Goal: Information Seeking & Learning: Learn about a topic

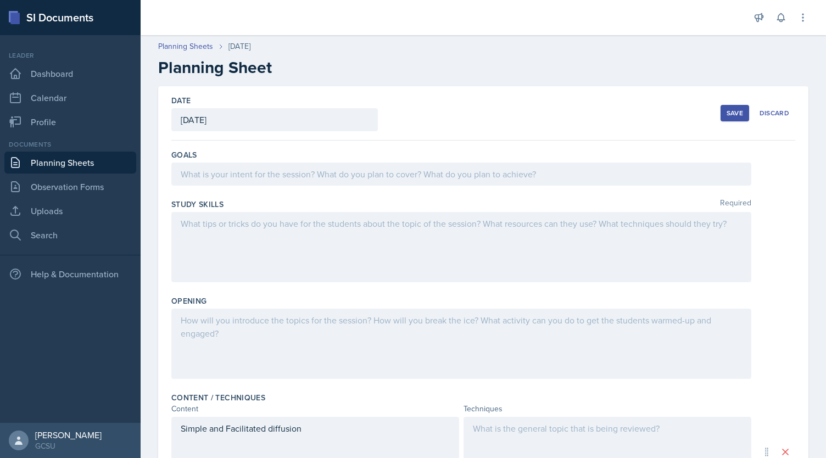
click at [274, 177] on div at bounding box center [461, 173] width 580 height 23
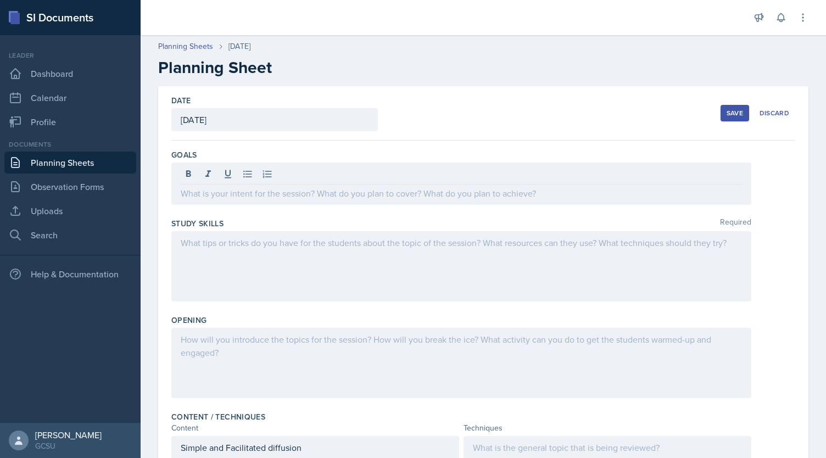
click at [288, 346] on div at bounding box center [461, 363] width 580 height 70
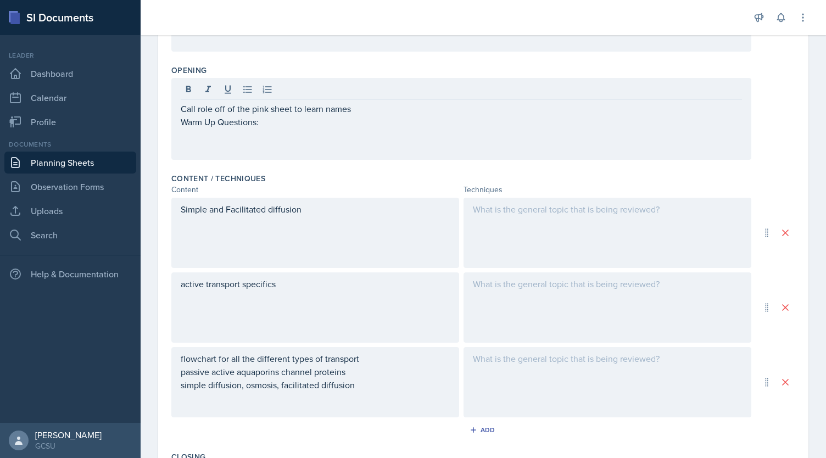
scroll to position [257, 0]
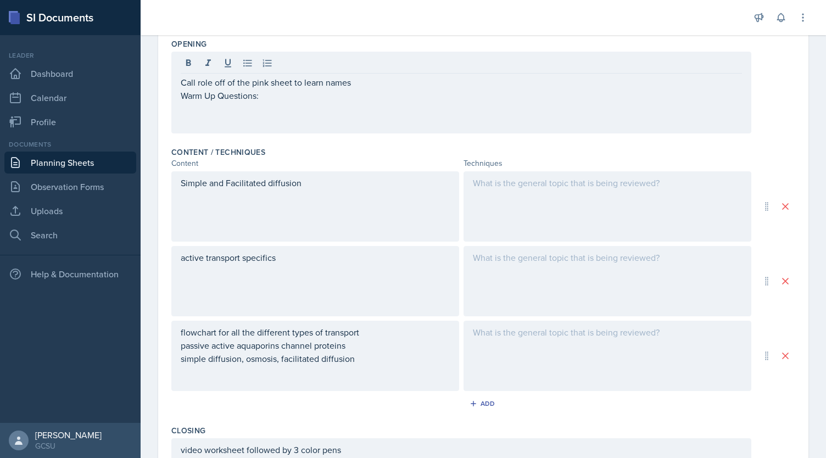
click at [331, 221] on div "Simple and Facilitated diffusion" at bounding box center [315, 206] width 288 height 70
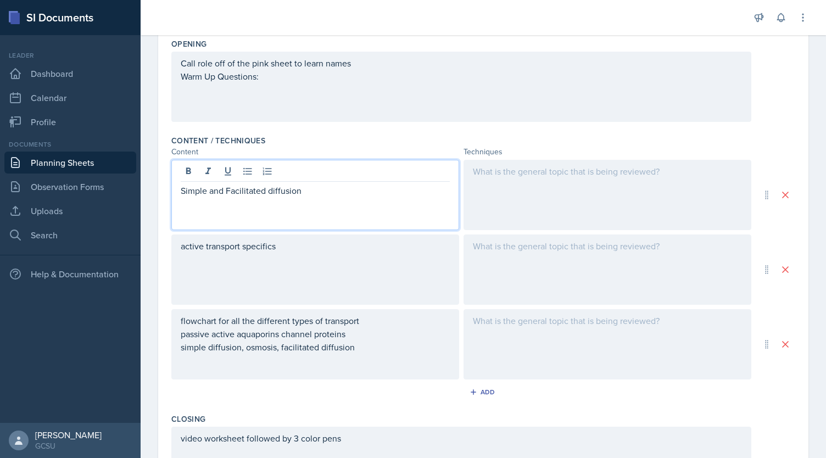
scroll to position [276, 0]
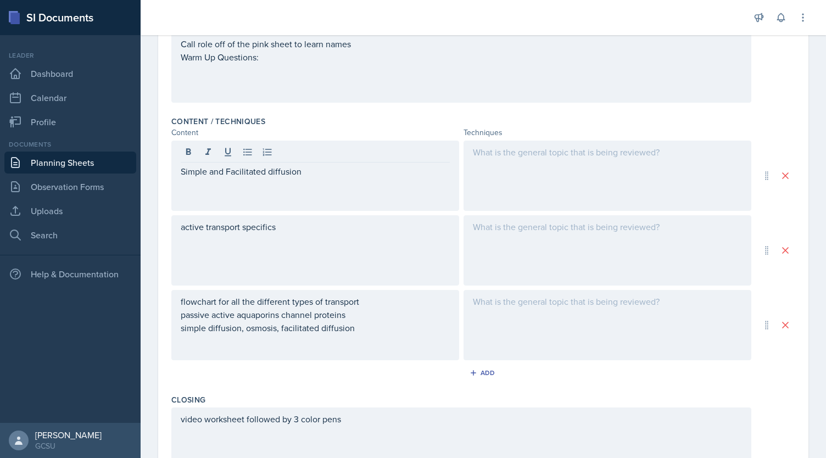
click at [296, 232] on div "active transport specifics" at bounding box center [315, 250] width 288 height 70
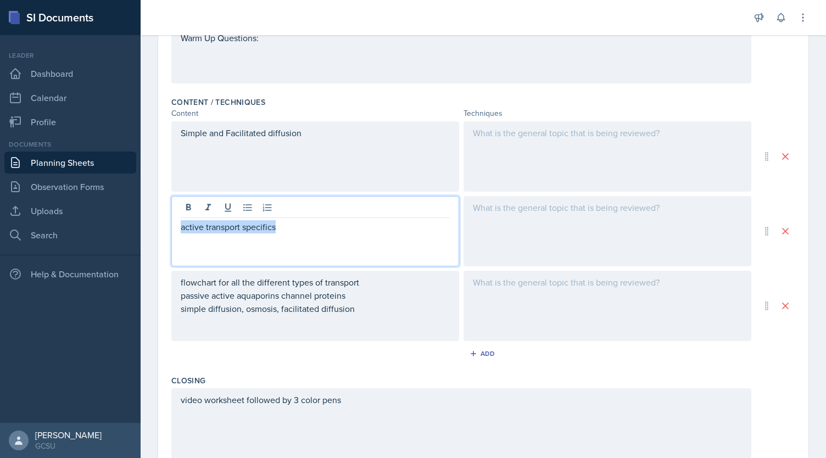
drag, startPoint x: 271, startPoint y: 236, endPoint x: 170, endPoint y: 255, distance: 102.3
click at [170, 257] on div "Date September 17th, 2025 September 2025 31 1 2 3 4 5 6 7 8 9 10 11 12 13 14 15…" at bounding box center [483, 182] width 650 height 782
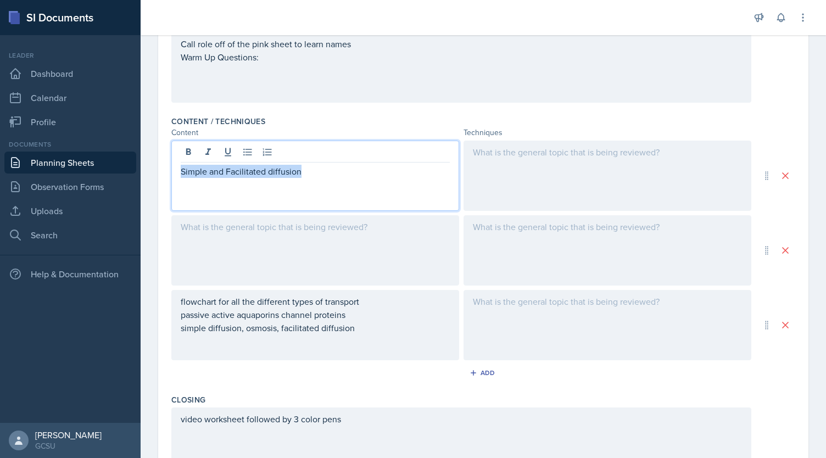
drag, startPoint x: 330, startPoint y: 150, endPoint x: 125, endPoint y: 169, distance: 206.1
click at [127, 172] on div "SI Documents Leader Dashboard Calendar Profile Documents Planning Sheets Observ…" at bounding box center [413, 229] width 826 height 458
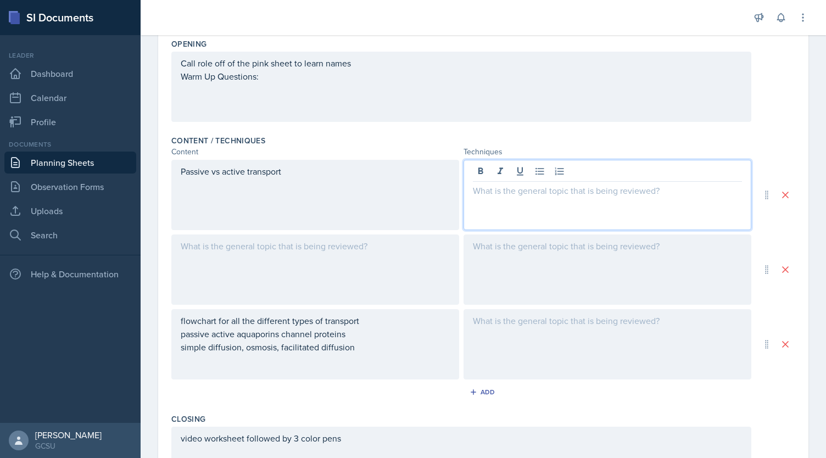
click at [562, 165] on div at bounding box center [607, 195] width 288 height 70
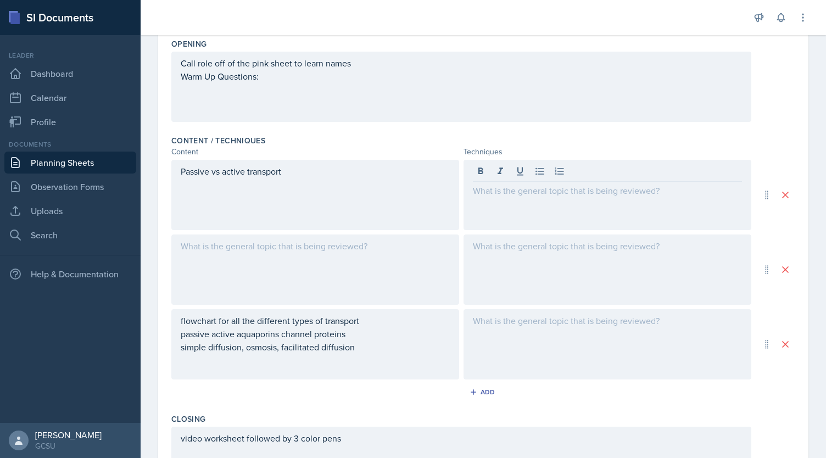
click at [248, 257] on div at bounding box center [315, 269] width 288 height 70
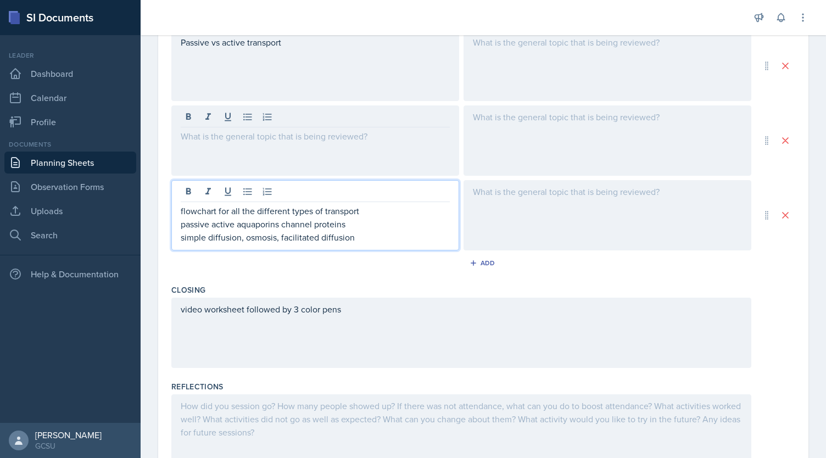
scroll to position [405, 0]
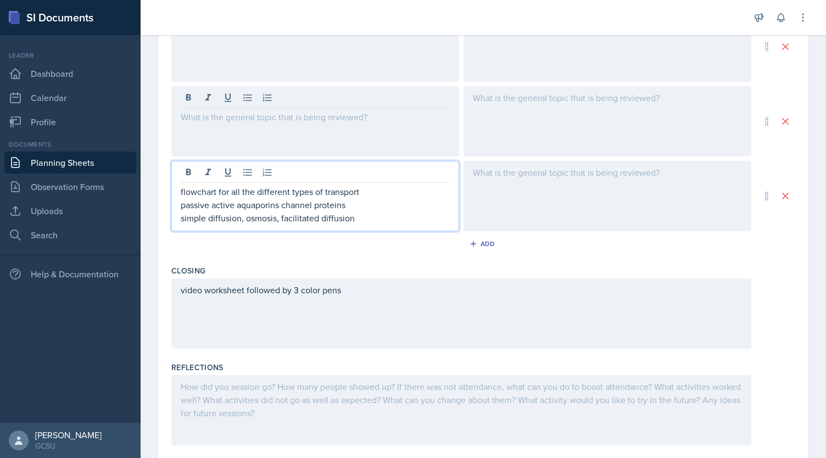
click at [368, 221] on p "simple diffusion, osmosis, facilitated diffusion" at bounding box center [315, 217] width 269 height 13
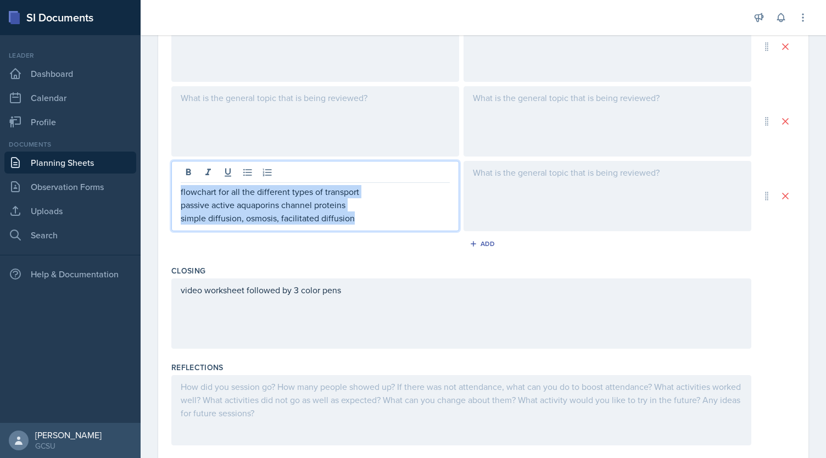
drag, startPoint x: 366, startPoint y: 222, endPoint x: 176, endPoint y: 181, distance: 194.4
click at [173, 182] on div "flowchart for all the different types of transport passive active aquaporins ch…" at bounding box center [315, 196] width 288 height 70
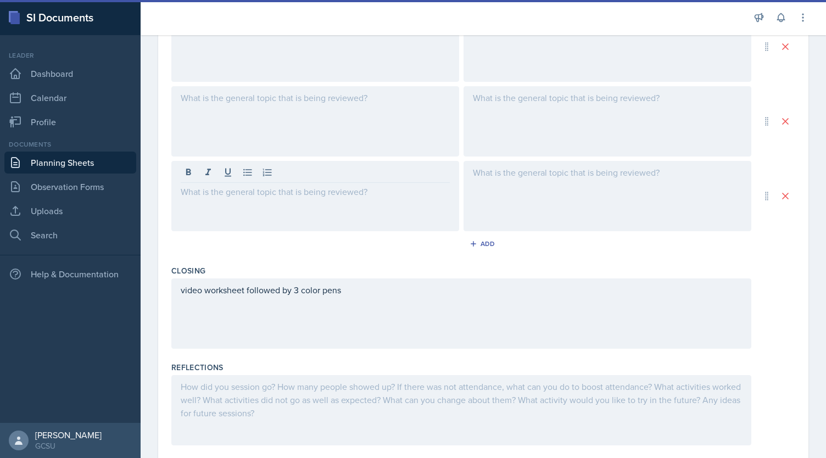
drag, startPoint x: 282, startPoint y: 106, endPoint x: 400, endPoint y: 121, distance: 119.0
click at [282, 106] on div at bounding box center [315, 121] width 288 height 70
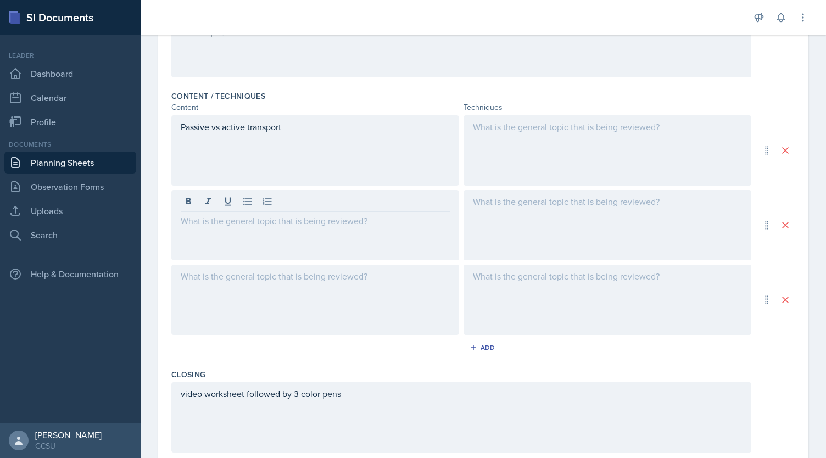
scroll to position [294, 0]
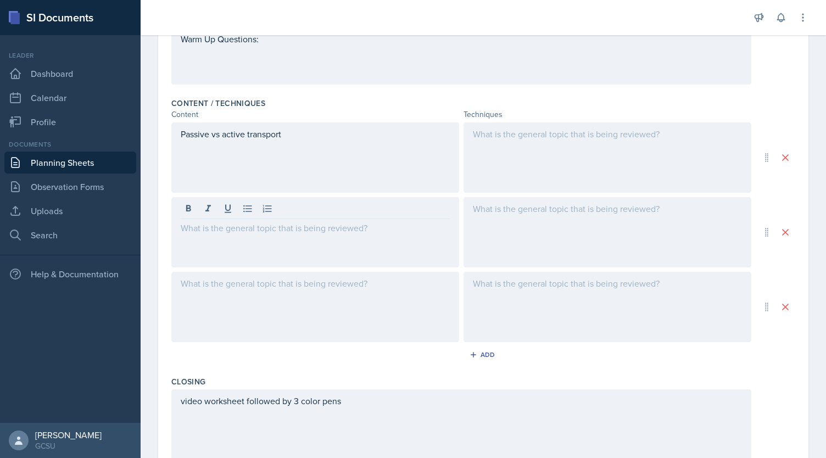
click at [282, 242] on div at bounding box center [315, 232] width 288 height 70
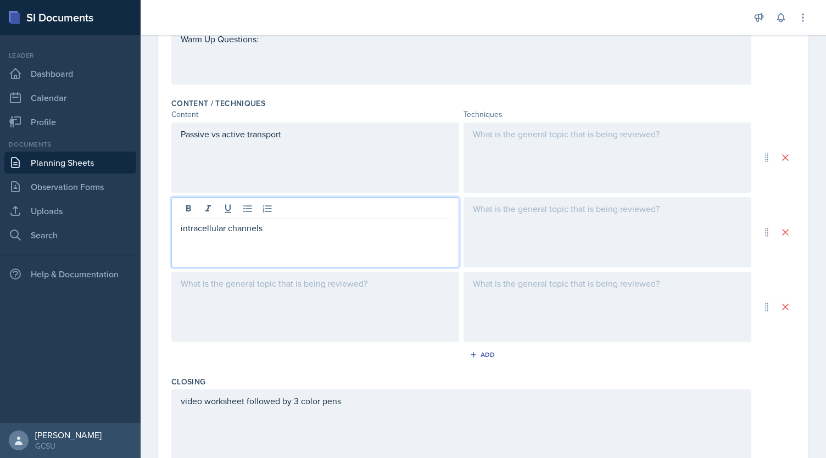
click at [321, 306] on div at bounding box center [315, 307] width 288 height 70
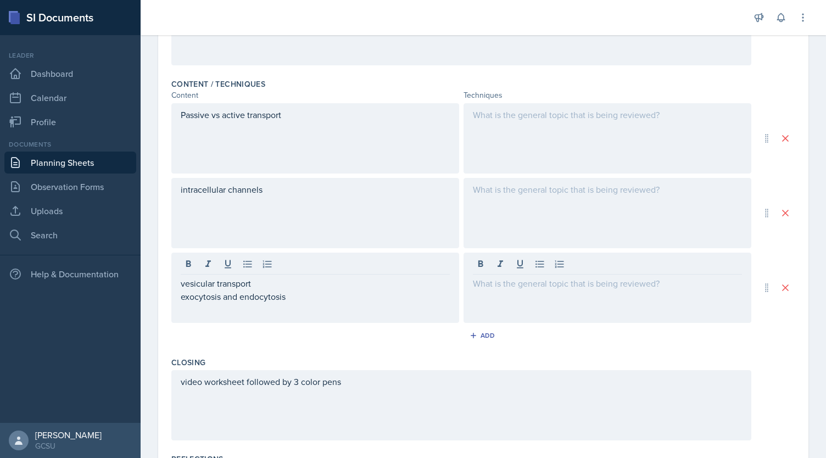
click at [465, 327] on button "Add" at bounding box center [483, 335] width 36 height 16
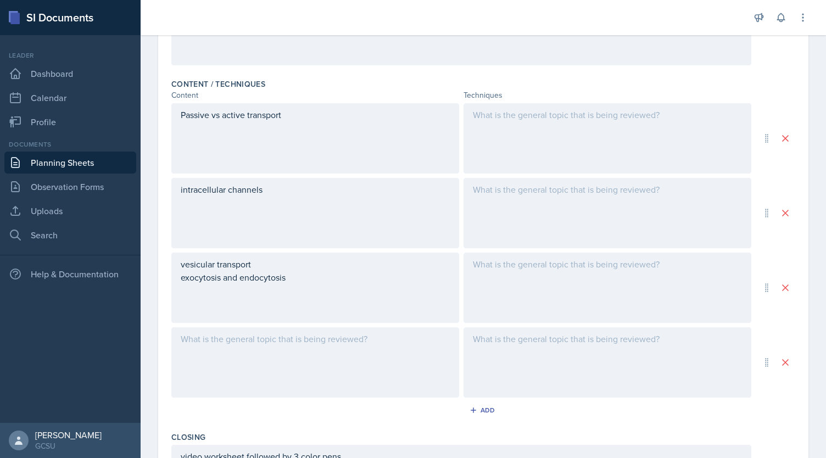
click at [257, 341] on div at bounding box center [315, 362] width 288 height 70
click at [479, 408] on div "Add" at bounding box center [483, 410] width 24 height 9
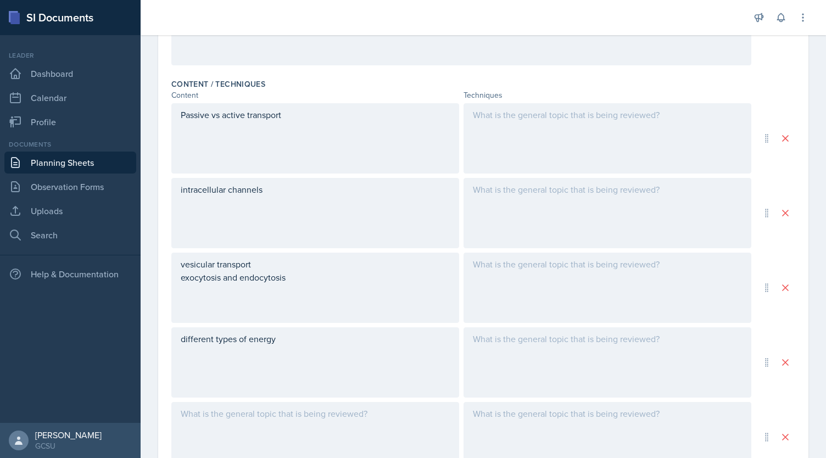
click at [293, 418] on div at bounding box center [315, 437] width 288 height 70
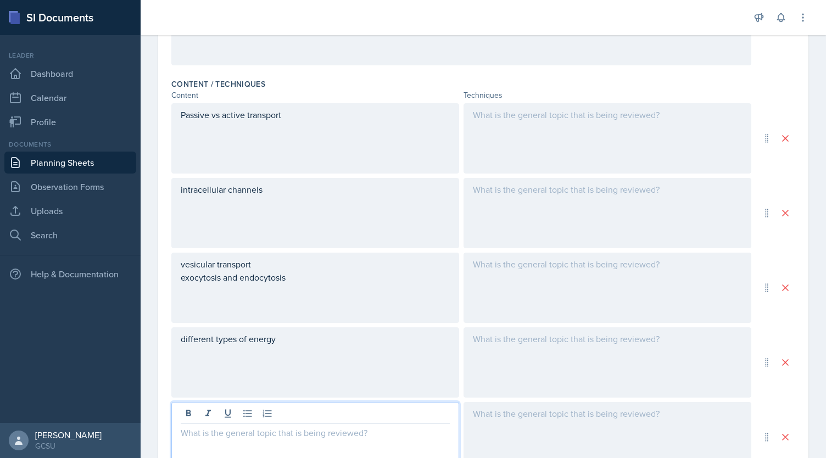
click at [285, 342] on p "different types of energy" at bounding box center [315, 338] width 269 height 13
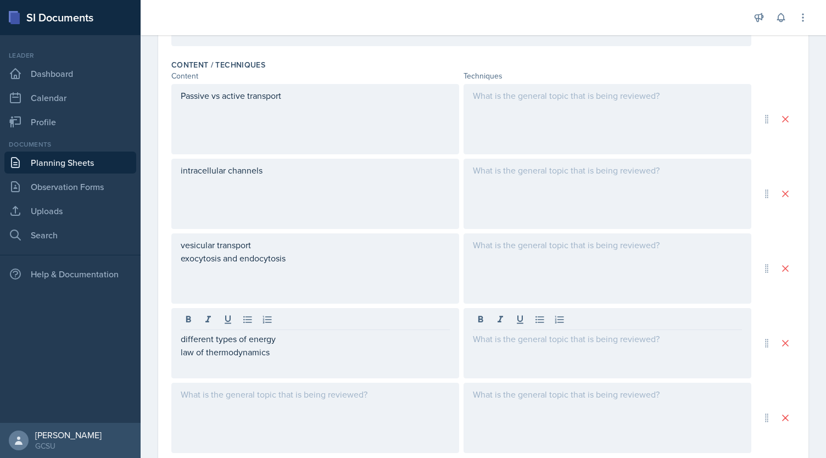
scroll to position [351, 0]
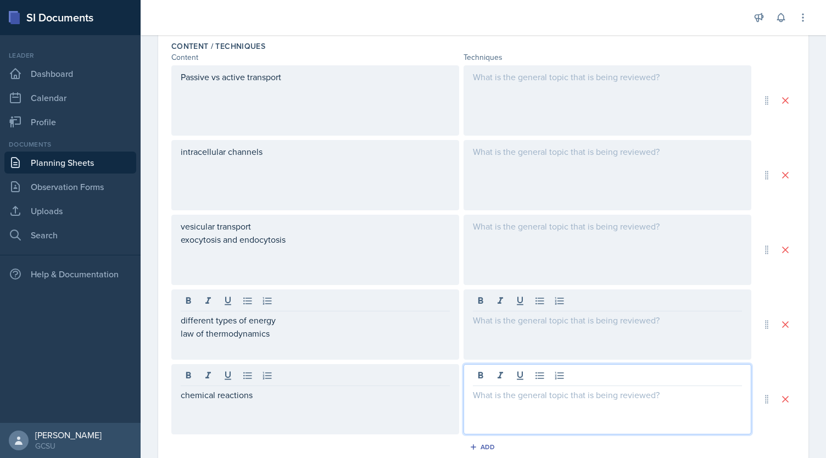
click at [534, 380] on div at bounding box center [607, 399] width 288 height 70
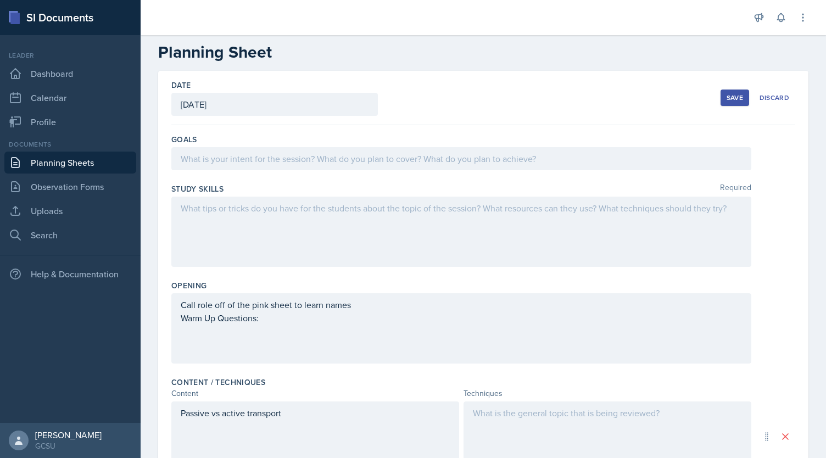
scroll to position [0, 0]
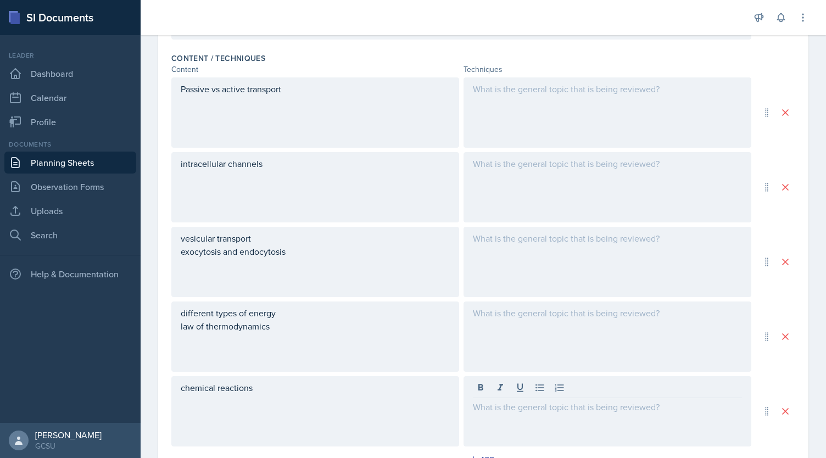
click at [605, 325] on div at bounding box center [607, 336] width 288 height 70
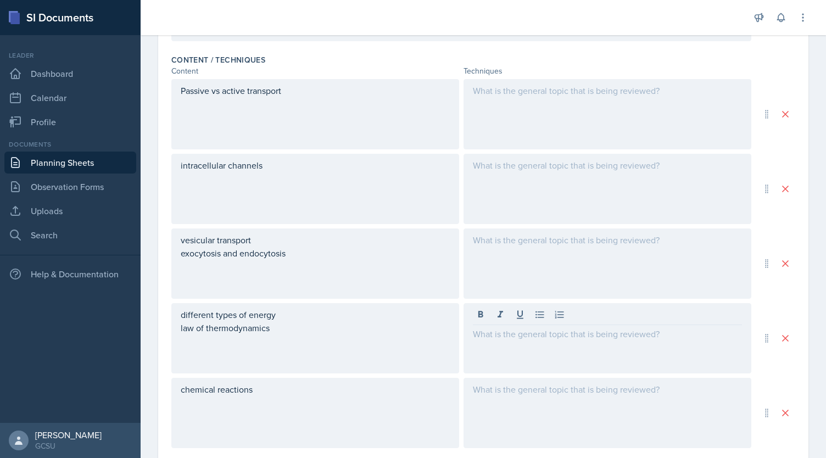
scroll to position [336, 0]
click at [494, 339] on p at bounding box center [607, 334] width 269 height 13
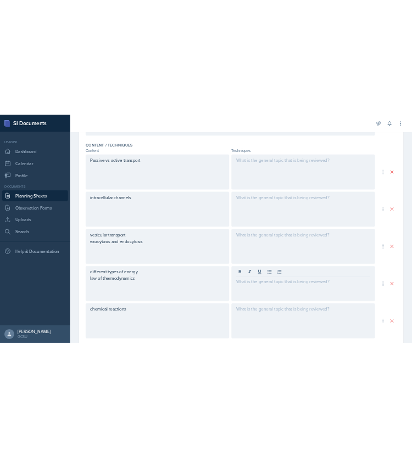
scroll to position [414, 0]
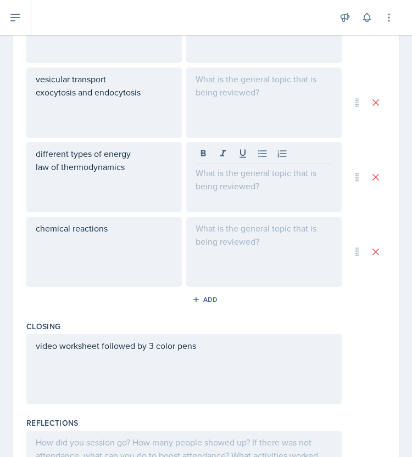
click at [261, 235] on div at bounding box center [263, 252] width 155 height 70
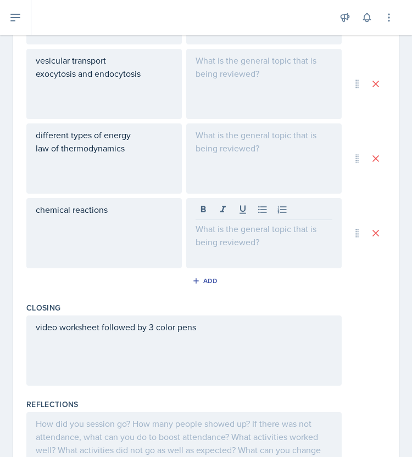
click at [209, 158] on div at bounding box center [263, 158] width 155 height 70
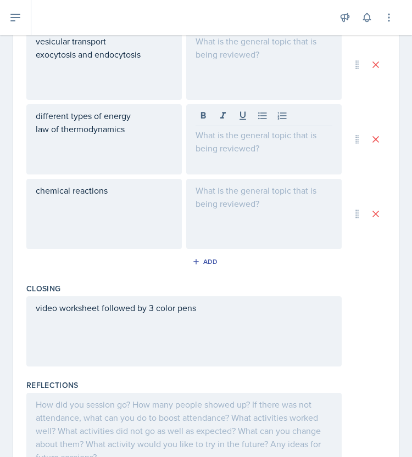
click at [171, 233] on div "chemical reactions" at bounding box center [103, 214] width 155 height 70
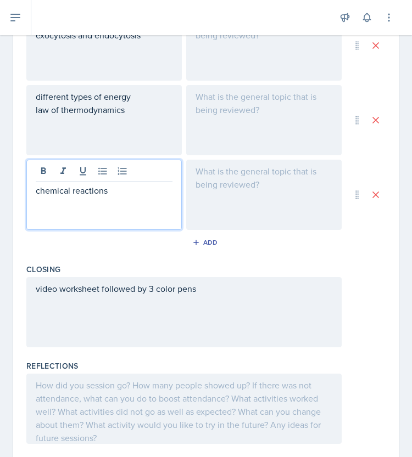
click at [215, 131] on div at bounding box center [263, 120] width 155 height 70
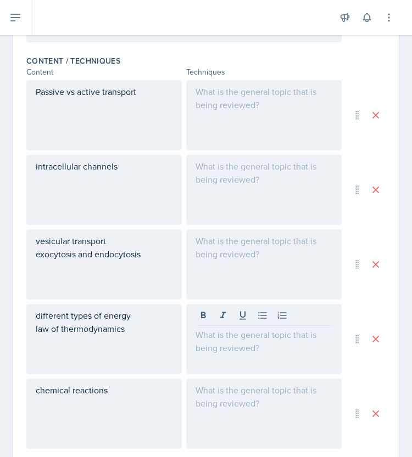
scroll to position [340, 0]
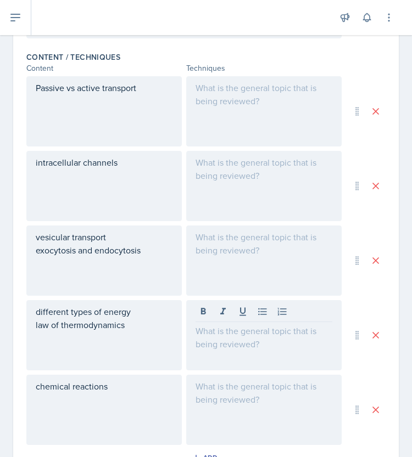
click at [268, 104] on div at bounding box center [263, 111] width 155 height 70
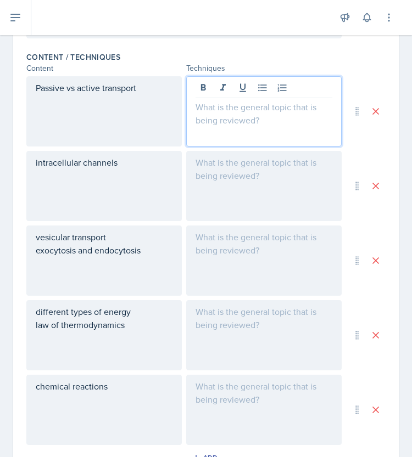
scroll to position [359, 0]
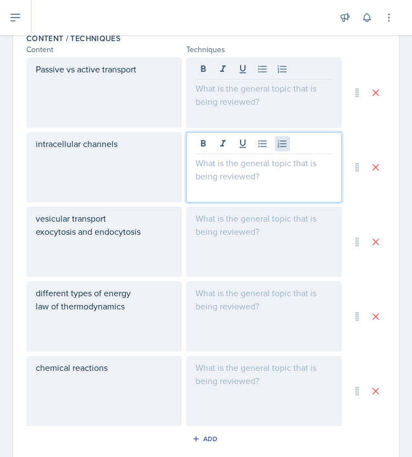
click at [276, 148] on div at bounding box center [263, 167] width 155 height 70
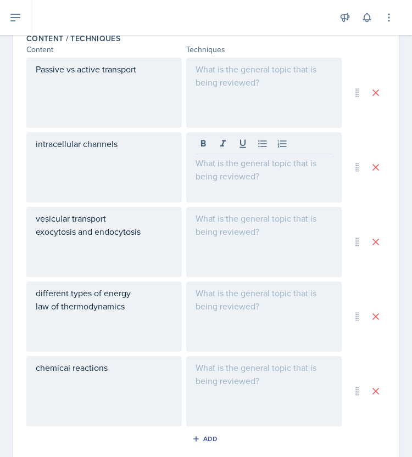
click at [229, 233] on div at bounding box center [263, 242] width 155 height 70
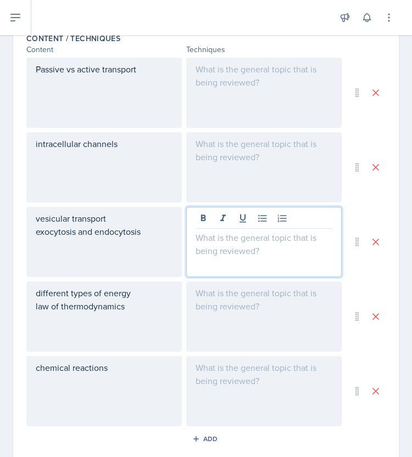
scroll to position [378, 0]
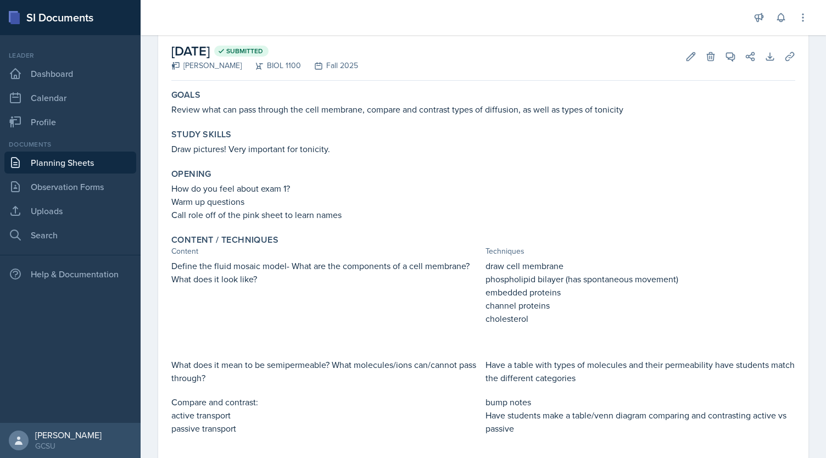
scroll to position [58, 0]
